Goal: Information Seeking & Learning: Compare options

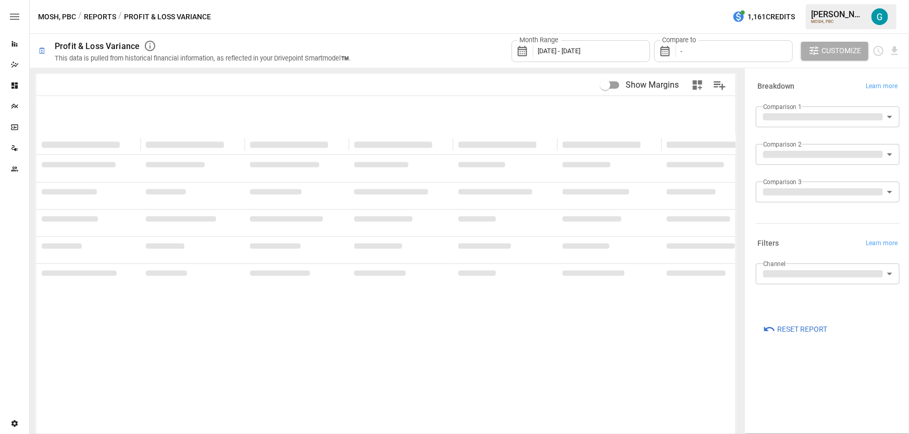
click at [701, 46] on div "Compare to -" at bounding box center [723, 51] width 139 height 22
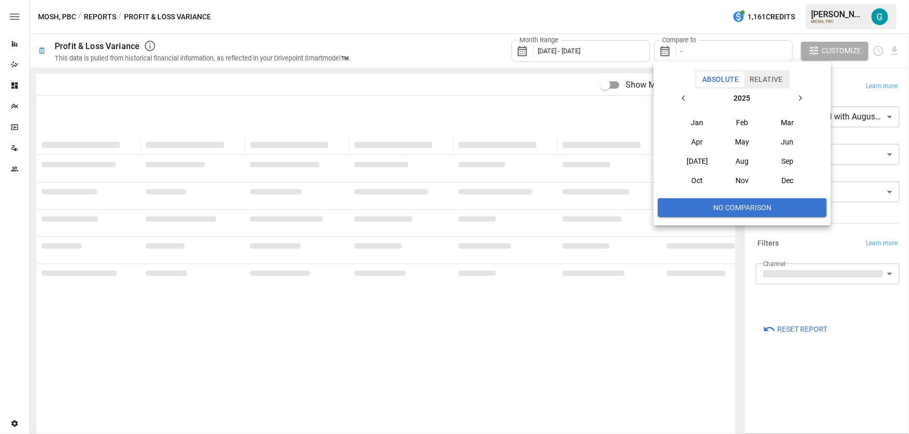
click at [626, 51] on div at bounding box center [454, 217] width 909 height 434
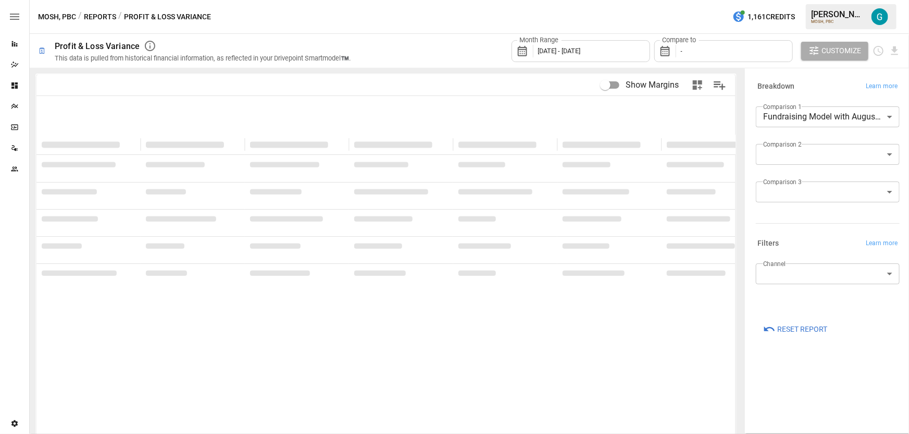
click at [581, 53] on span "[DATE] - [DATE]" at bounding box center [559, 51] width 43 height 8
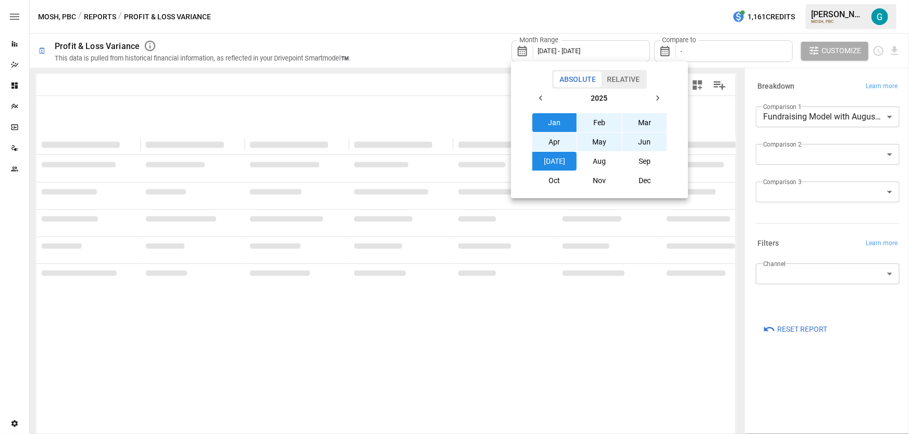
click at [555, 158] on button "[DATE]" at bounding box center [555, 161] width 45 height 19
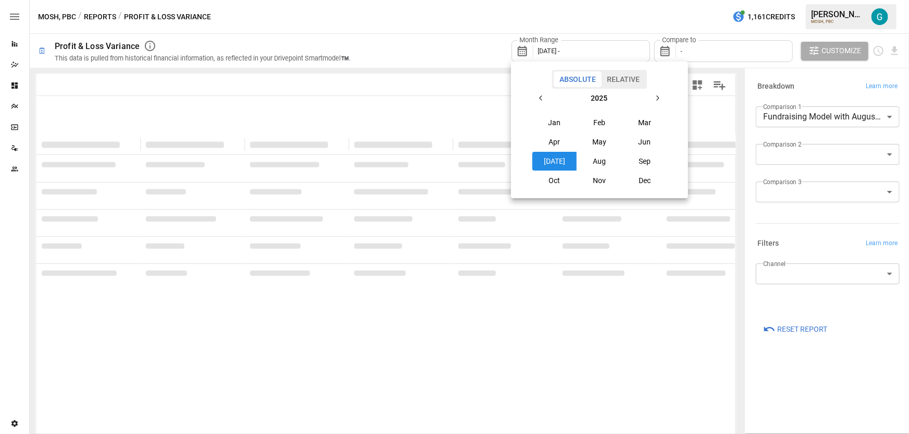
click at [555, 158] on button "[DATE]" at bounding box center [555, 161] width 45 height 19
click at [712, 58] on div at bounding box center [454, 217] width 909 height 434
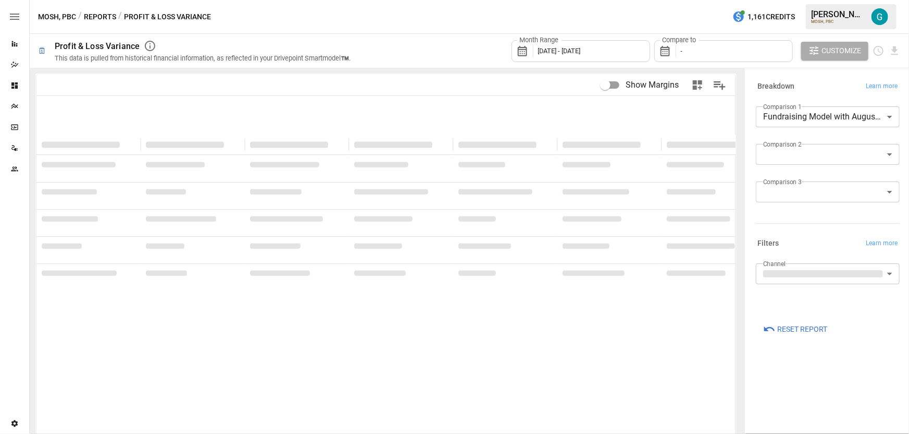
click at [713, 53] on div "Absolute Relative [DATE] Feb Mar Apr May Jun [DATE] Aug Sep Oct Nov Dec" at bounding box center [454, 217] width 909 height 434
click at [713, 53] on div "Compare to -" at bounding box center [723, 51] width 139 height 22
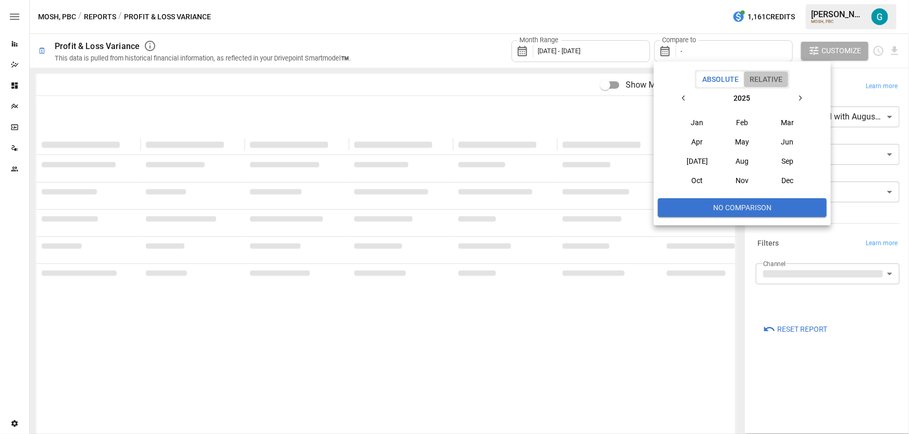
click at [782, 79] on button "Relative" at bounding box center [766, 79] width 44 height 16
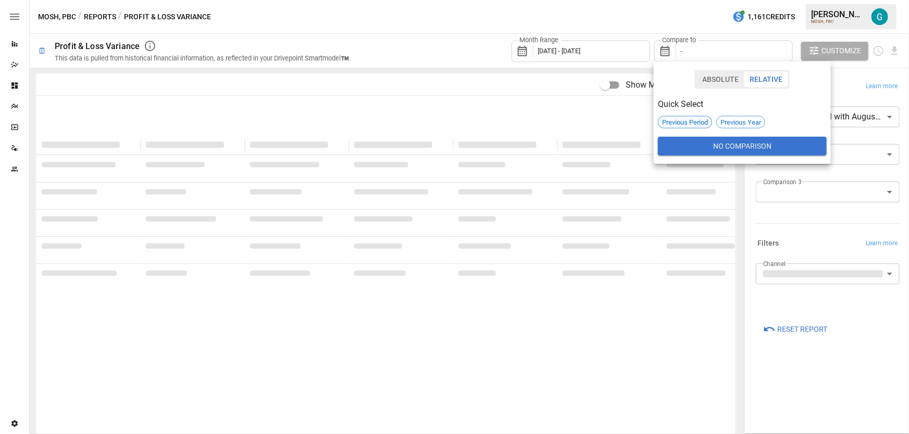
click at [683, 121] on span "Previous Period" at bounding box center [685, 122] width 53 height 8
click at [724, 144] on button "No Comparison" at bounding box center [742, 146] width 169 height 19
click at [679, 123] on span "Previous Period" at bounding box center [685, 122] width 53 height 8
click at [805, 225] on div at bounding box center [454, 217] width 909 height 434
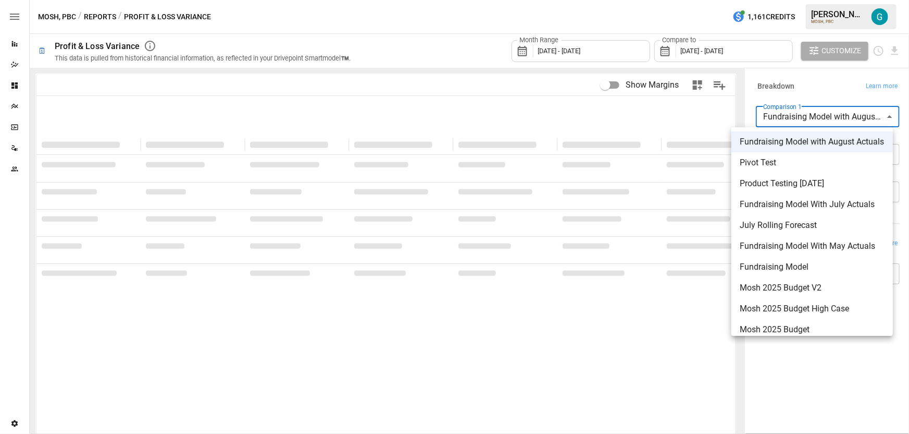
click at [807, 0] on body "**********" at bounding box center [454, 0] width 909 height 0
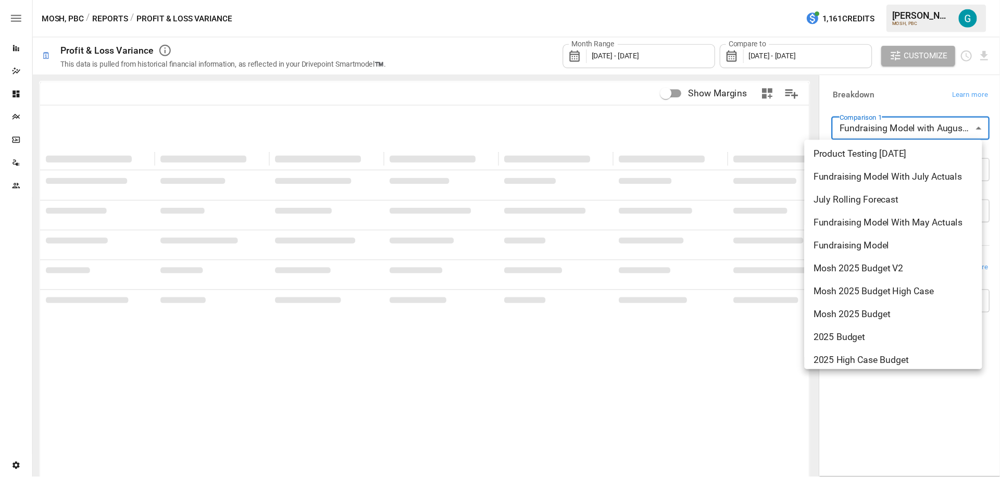
scroll to position [70, 0]
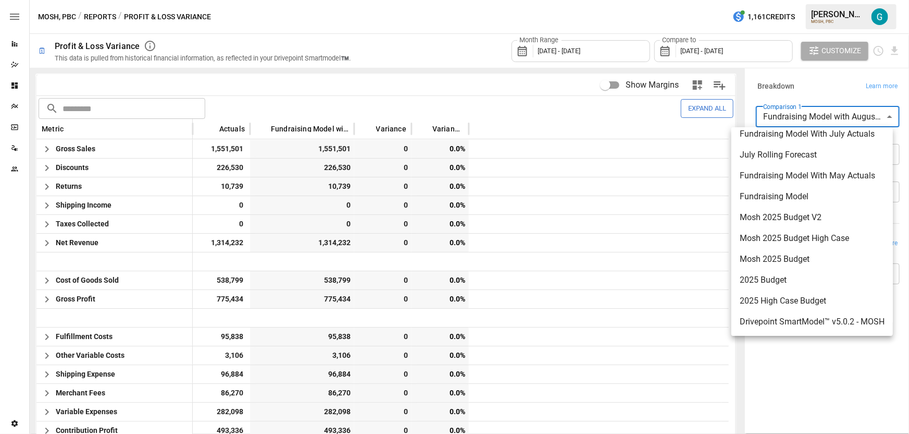
click at [801, 274] on span "2025 Budget" at bounding box center [812, 280] width 145 height 13
type input "**********"
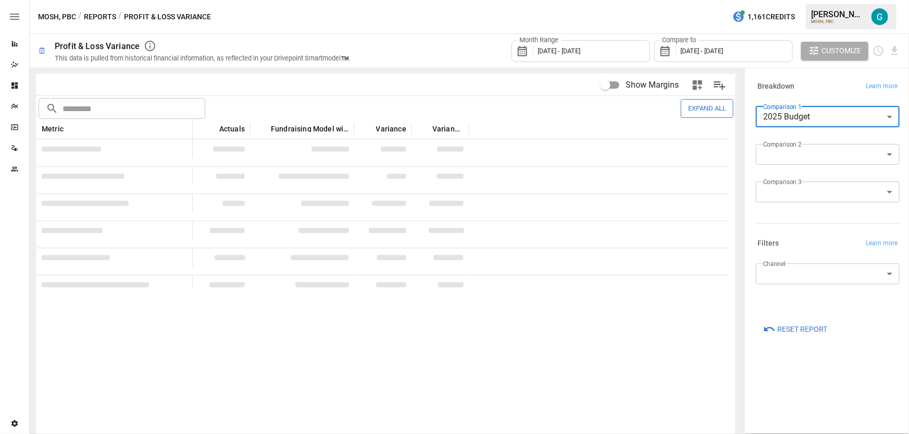
click at [436, 53] on div "Month Range [DATE] - [DATE] Compare to [DATE] - [DATE] Customize" at bounding box center [632, 51] width 538 height 34
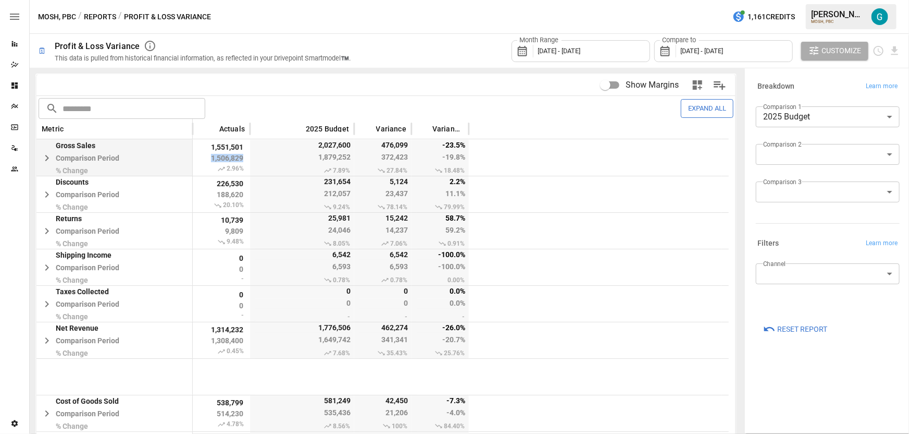
drag, startPoint x: 205, startPoint y: 158, endPoint x: 246, endPoint y: 155, distance: 41.2
click at [246, 155] on div "1,551,501 1,506,829 2.96%" at bounding box center [221, 158] width 57 height 36
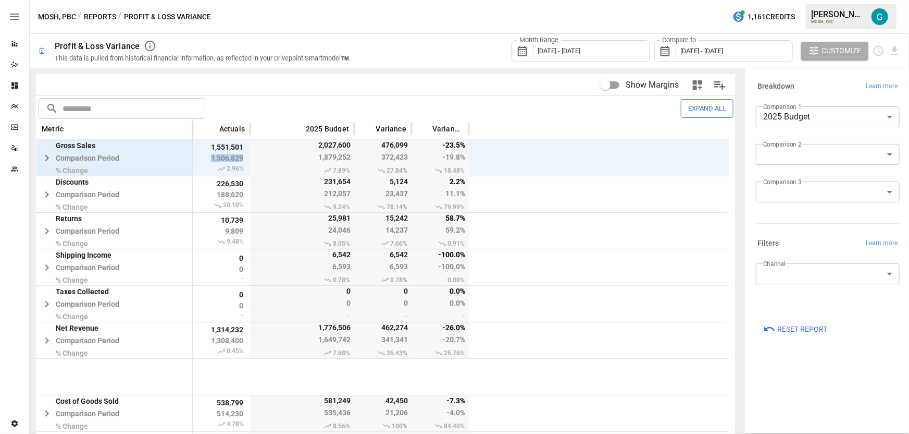
drag, startPoint x: 218, startPoint y: 170, endPoint x: 250, endPoint y: 169, distance: 31.8
click at [250, 169] on div "Gross Sales Comparison Period % Change 1,551,501 1,506,829 2.96% 2,027,600 1,87…" at bounding box center [382, 157] width 692 height 36
drag, startPoint x: 210, startPoint y: 171, endPoint x: 240, endPoint y: 168, distance: 29.9
click at [240, 168] on span "2.96%" at bounding box center [221, 169] width 47 height 8
drag, startPoint x: 437, startPoint y: 143, endPoint x: 463, endPoint y: 148, distance: 27.0
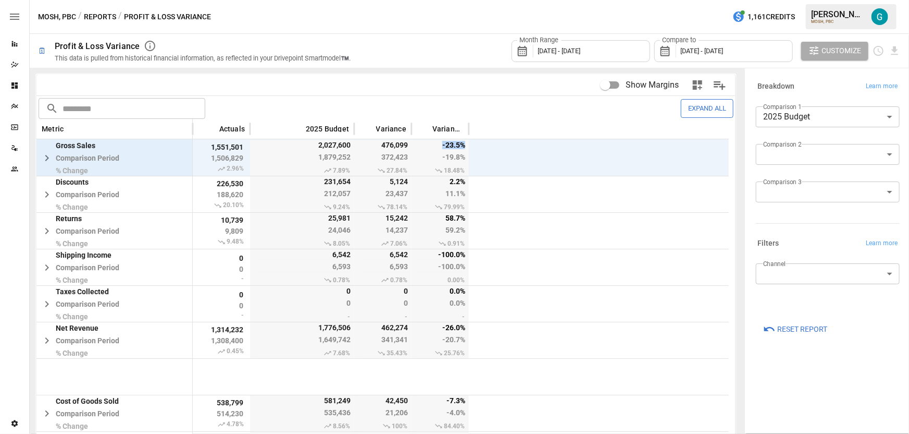
click at [463, 148] on span "-23.5%" at bounding box center [442, 145] width 50 height 10
click at [498, 92] on div "Show Margins" at bounding box center [558, 84] width 345 height 23
drag, startPoint x: 312, startPoint y: 156, endPoint x: 429, endPoint y: 156, distance: 117.8
click at [429, 156] on div "Gross Sales Comparison Period % Change 1,551,501 1,506,829 2.96% 2,027,600 1,87…" at bounding box center [382, 157] width 692 height 36
click at [302, 99] on div "Expand All" at bounding box center [482, 108] width 501 height 18
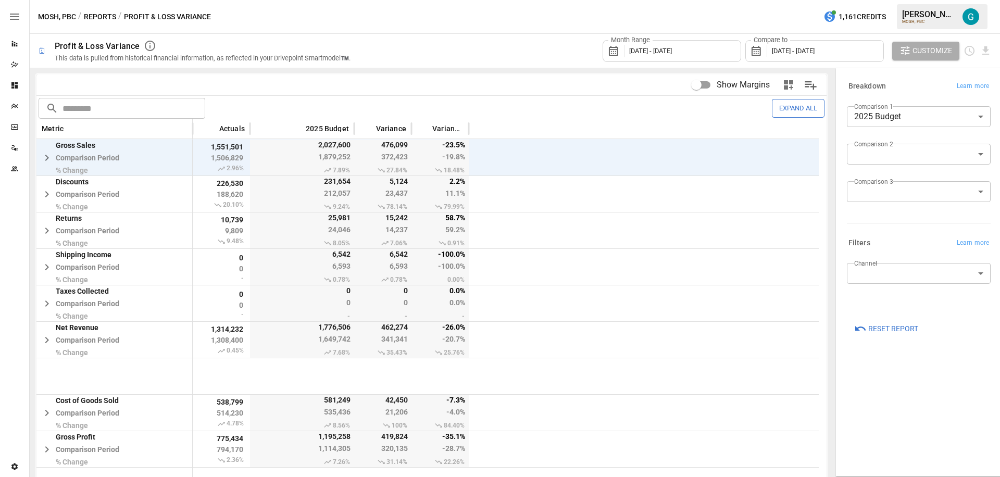
click at [588, 18] on div "MOSH, PBC / Reports / Profit & Loss Variance 1,161 Credits [PERSON_NAME] MOSH, …" at bounding box center [515, 16] width 971 height 33
click at [531, 38] on div "Month Range [DATE] - [DATE] Compare to [DATE] - [DATE] Customize" at bounding box center [677, 51] width 629 height 34
click at [44, 156] on icon "button" at bounding box center [47, 158] width 13 height 13
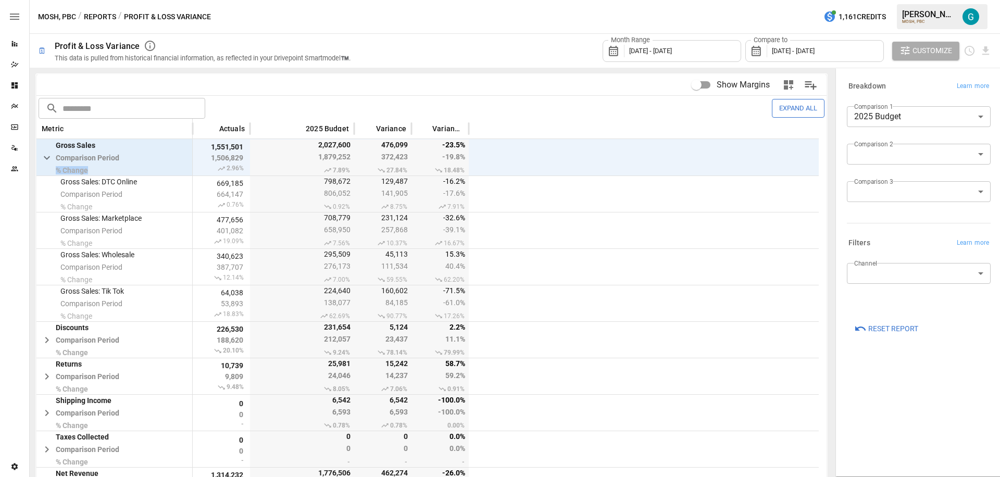
drag, startPoint x: 55, startPoint y: 169, endPoint x: 95, endPoint y: 170, distance: 40.2
click at [95, 170] on span "Gross Sales Comparison Period % Change" at bounding box center [78, 157] width 84 height 33
click at [97, 171] on span "% Change" at bounding box center [88, 170] width 64 height 8
click at [48, 161] on icon "button" at bounding box center [47, 158] width 13 height 13
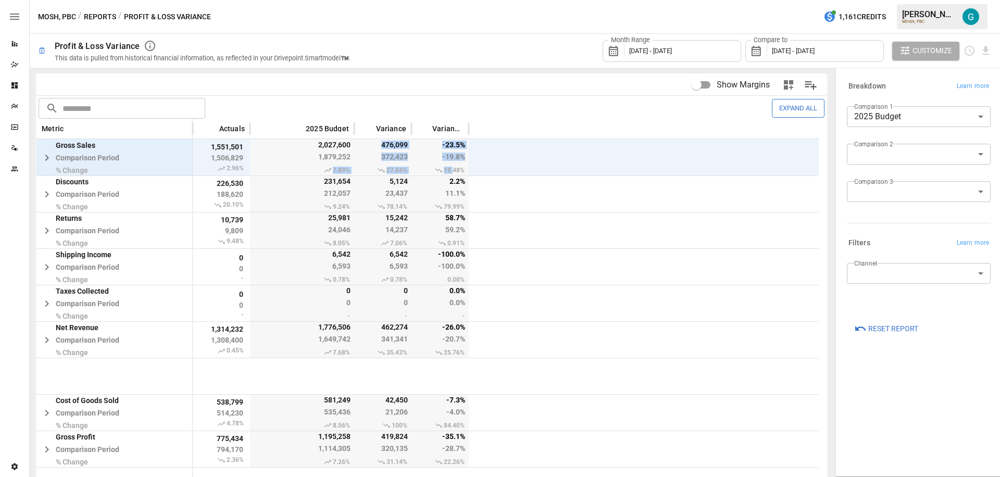
drag, startPoint x: 318, startPoint y: 166, endPoint x: 455, endPoint y: 170, distance: 137.1
click at [454, 170] on div "Gross Sales Comparison Period % Change 1,551,501 1,506,829 2.96% 2,027,600 1,87…" at bounding box center [427, 157] width 783 height 36
click at [468, 61] on div "Month Range [DATE] - [DATE] Compare to [DATE] - [DATE] Customize" at bounding box center [677, 51] width 629 height 34
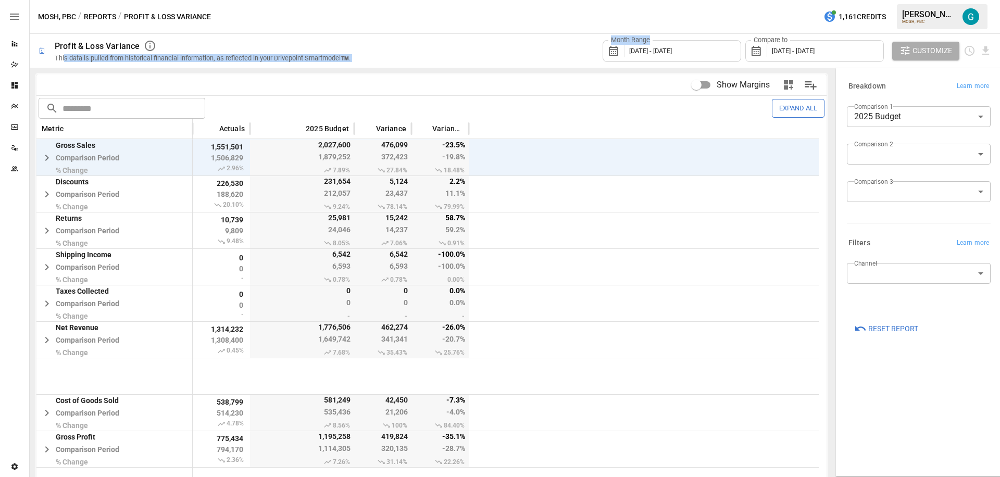
drag, startPoint x: 481, startPoint y: 53, endPoint x: 64, endPoint y: 56, distance: 417.9
click at [64, 56] on div "🗓 Profit & Loss Variance This data is pulled from historical financial informat…" at bounding box center [515, 51] width 971 height 34
click at [366, 60] on div "Month Range [DATE] - [DATE] Compare to [DATE] - [DATE] Customize" at bounding box center [677, 51] width 629 height 34
drag, startPoint x: 357, startPoint y: 56, endPoint x: 52, endPoint y: 57, distance: 305.3
click at [52, 57] on div "🗓 Profit & Loss Variance This data is pulled from historical financial informat…" at bounding box center [515, 51] width 971 height 34
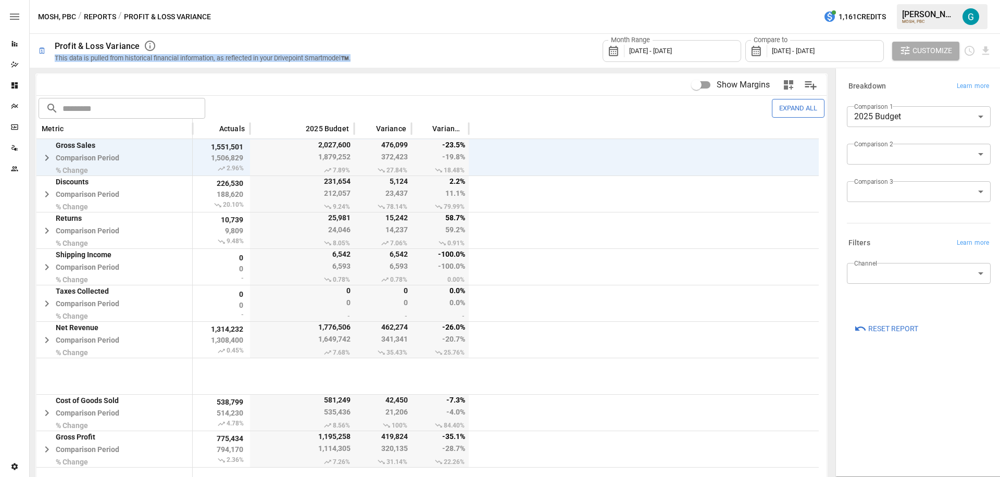
click at [207, 60] on div "This data is pulled from historical financial information, as reflected in your…" at bounding box center [203, 58] width 296 height 8
click at [214, 60] on div "This data is pulled from historical financial information, as reflected in your…" at bounding box center [203, 58] width 296 height 8
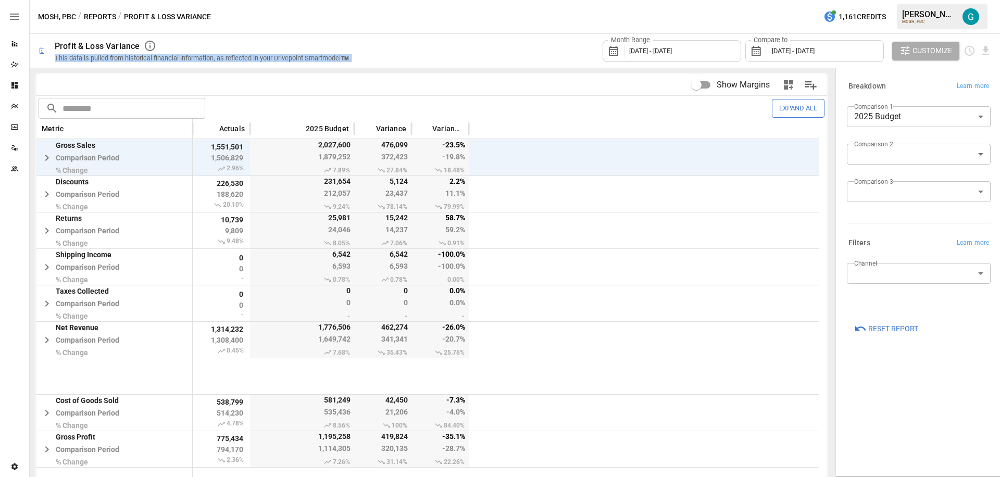
click at [148, 58] on div "This data is pulled from historical financial information, as reflected in your…" at bounding box center [203, 58] width 296 height 8
drag, startPoint x: 148, startPoint y: 58, endPoint x: 142, endPoint y: 57, distance: 5.9
click at [147, 58] on div "This data is pulled from historical financial information, as reflected in your…" at bounding box center [203, 58] width 296 height 8
click at [102, 59] on div "This data is pulled from historical financial information, as reflected in your…" at bounding box center [203, 58] width 296 height 8
click at [57, 58] on div "This data is pulled from historical financial information, as reflected in your…" at bounding box center [203, 58] width 296 height 8
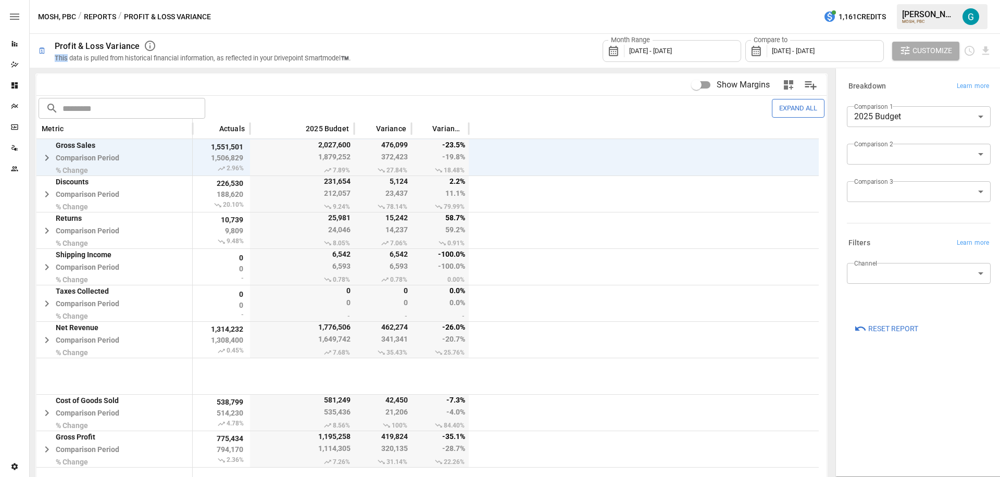
click at [57, 58] on div "This data is pulled from historical financial information, as reflected in your…" at bounding box center [203, 58] width 296 height 8
click at [300, 50] on div "Profit & Loss Variance" at bounding box center [205, 46] width 300 height 13
click at [442, 52] on div "Month Range [DATE] - [DATE] Compare to [DATE] - [DATE] Customize" at bounding box center [677, 51] width 629 height 34
drag, startPoint x: 382, startPoint y: 171, endPoint x: 419, endPoint y: 172, distance: 37.0
click at [419, 172] on div "Gross Sales Comparison Period % Change 1,551,501 1,506,829 2.96% 2,027,600 1,87…" at bounding box center [427, 157] width 783 height 36
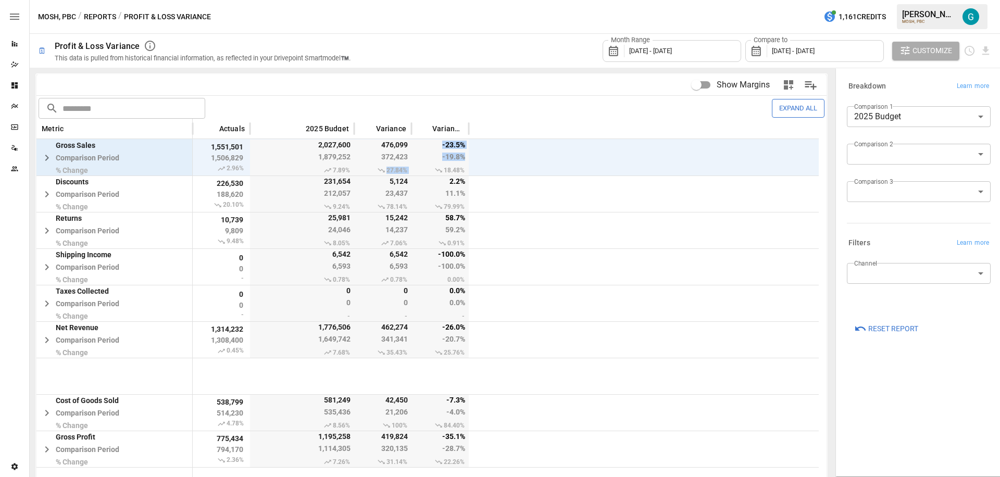
drag, startPoint x: 418, startPoint y: 171, endPoint x: 380, endPoint y: 170, distance: 37.5
click at [380, 170] on div "Gross Sales Comparison Period % Change 1,551,501 1,506,829 2.96% 2,027,600 1,87…" at bounding box center [427, 157] width 783 height 36
click at [391, 60] on div "Month Range [DATE] - [DATE] Compare to [DATE] - [DATE] Customize" at bounding box center [677, 51] width 629 height 34
click at [815, 54] on span "[DATE] - [DATE]" at bounding box center [793, 51] width 43 height 8
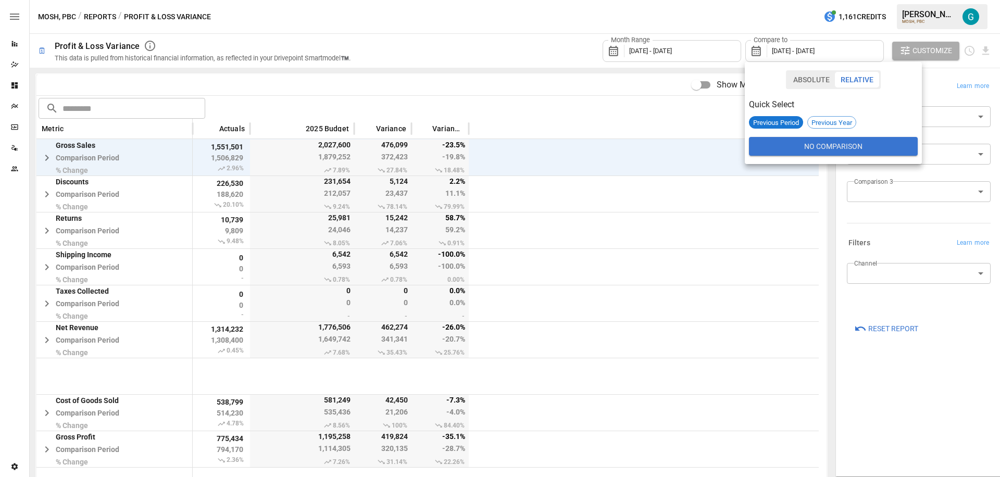
click at [798, 138] on button "No Comparison" at bounding box center [833, 146] width 169 height 19
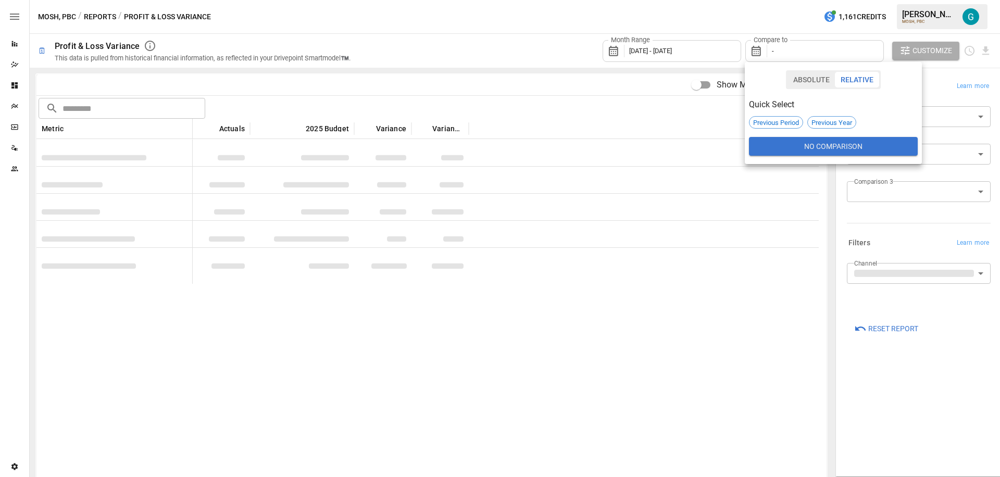
click at [375, 79] on div at bounding box center [500, 238] width 1000 height 477
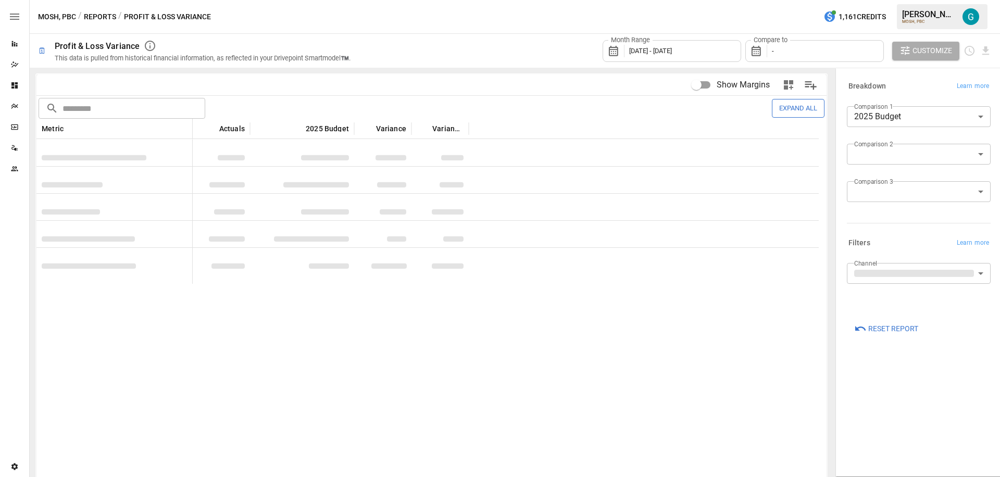
click at [909, 0] on body "Reports Dazzler Studio Dashboards Plans SmartModel ™ Data Sources Team Settings…" at bounding box center [500, 0] width 1000 height 0
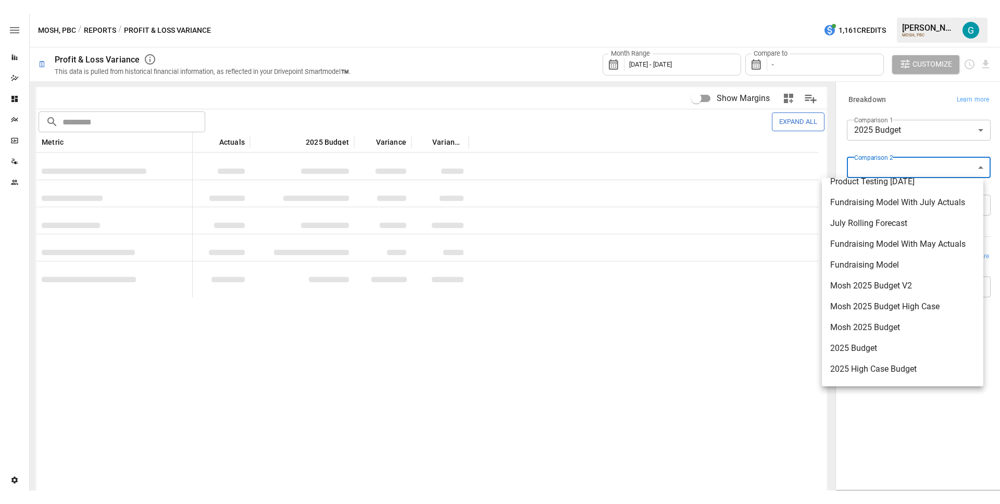
scroll to position [71, 0]
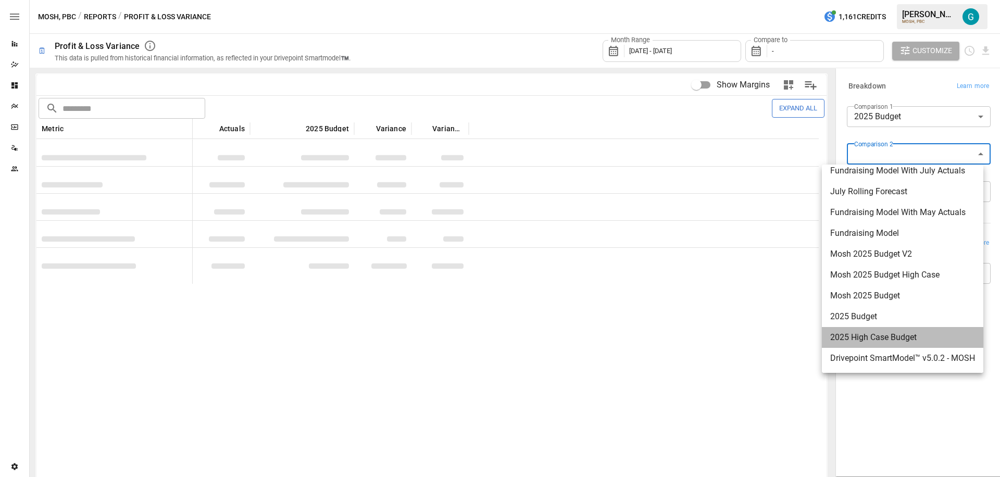
click at [883, 333] on span "2025 High Case Budget" at bounding box center [903, 337] width 145 height 13
type input "**********"
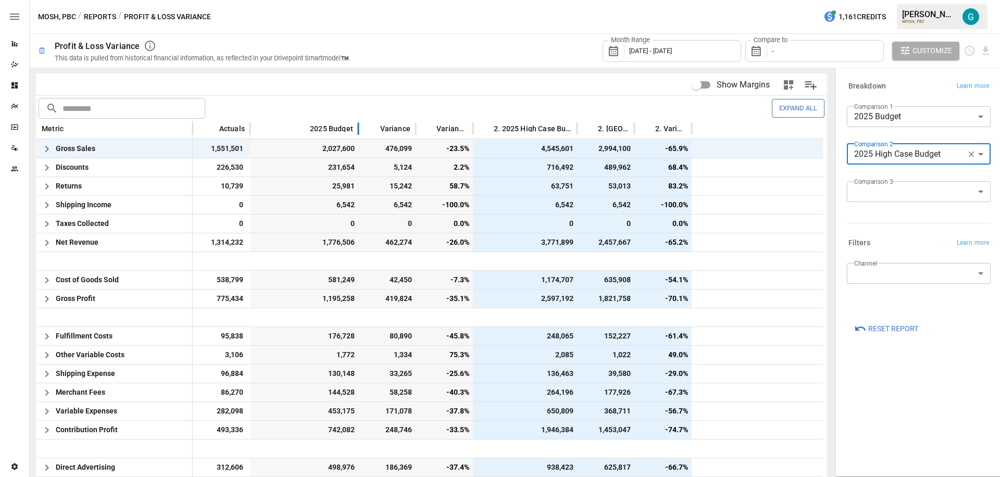
click at [355, 133] on div "2025 Budget" at bounding box center [304, 129] width 108 height 20
